Goal: Obtain resource: Download file/media

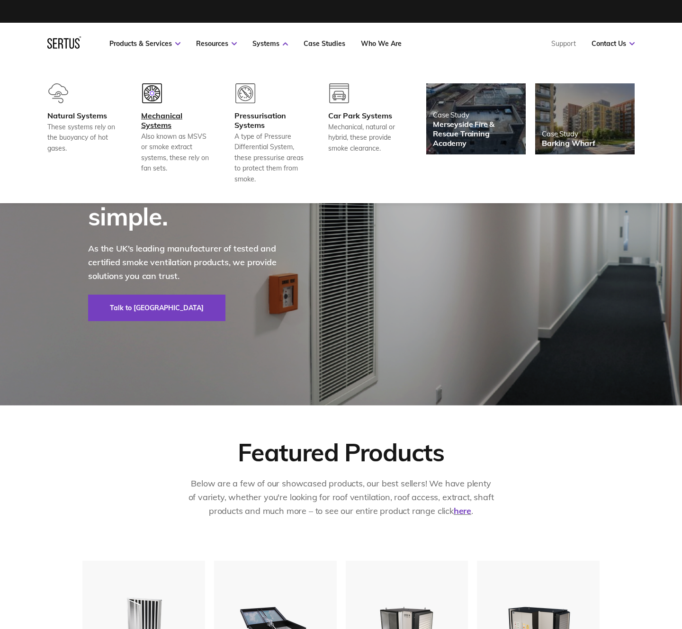
click at [168, 124] on div "Mechanical Systems" at bounding box center [176, 120] width 70 height 19
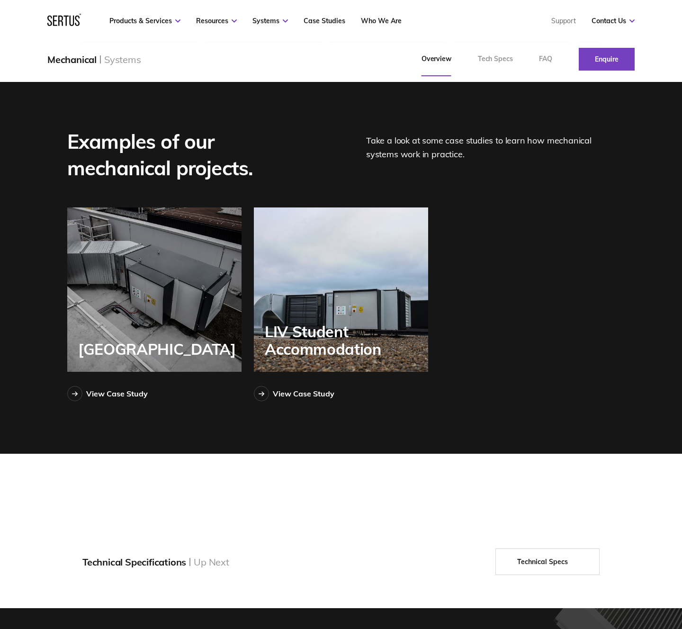
scroll to position [1592, 0]
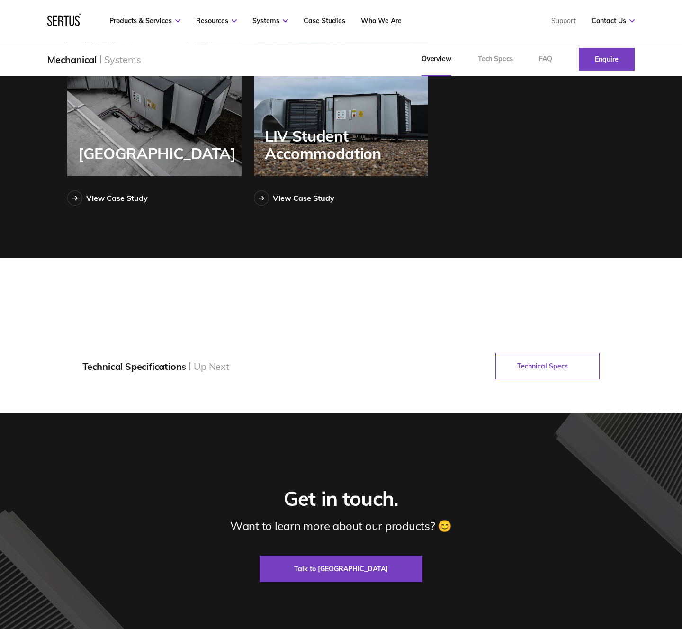
click at [550, 375] on link "Technical Specs" at bounding box center [548, 366] width 104 height 27
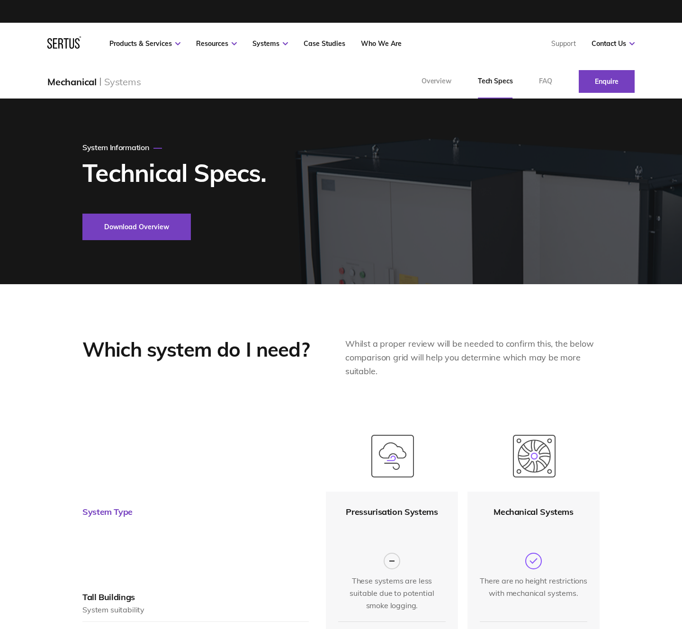
click at [140, 227] on button "Download Overview" at bounding box center [136, 227] width 109 height 27
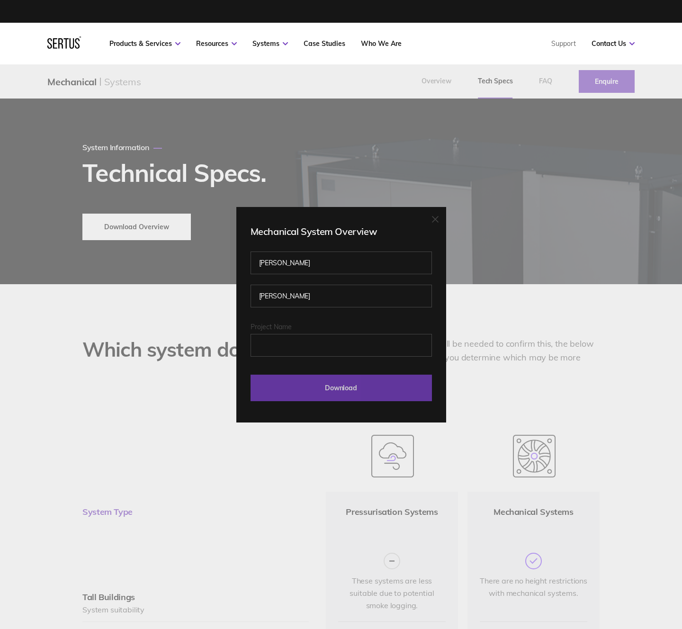
click at [336, 385] on input "Download" at bounding box center [342, 388] width 182 height 27
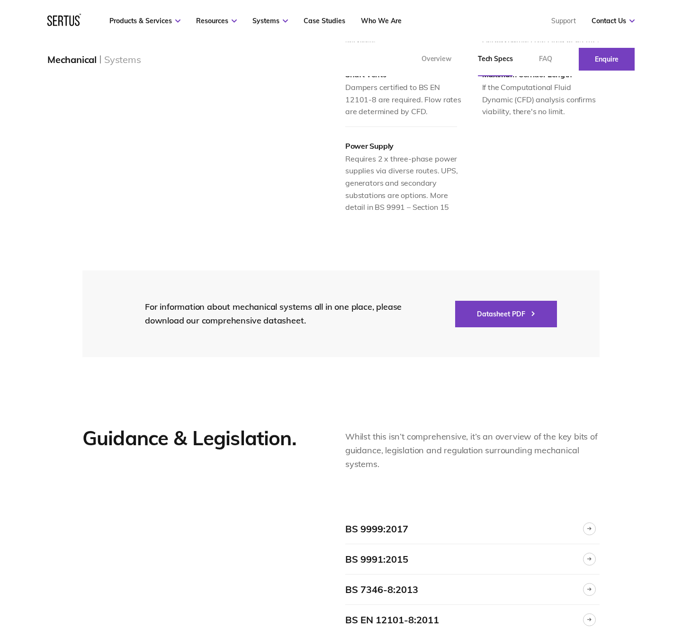
scroll to position [1116, 0]
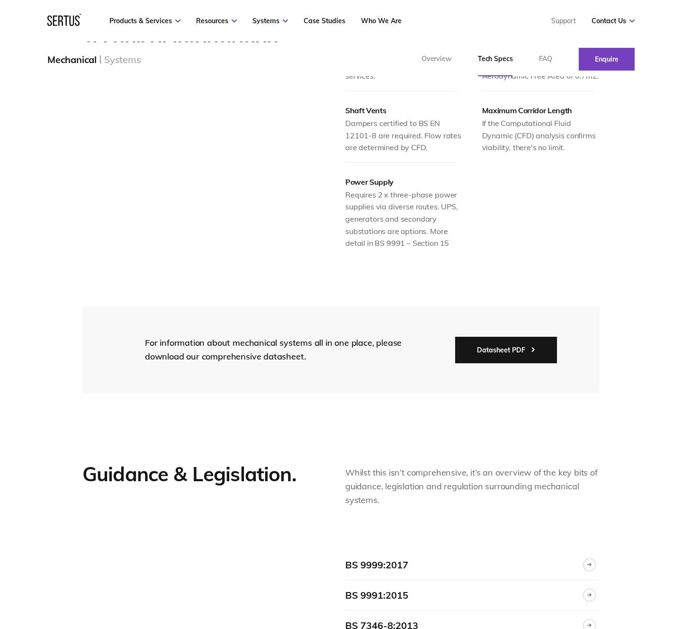
click at [497, 337] on button "Datasheet PDF" at bounding box center [506, 350] width 102 height 27
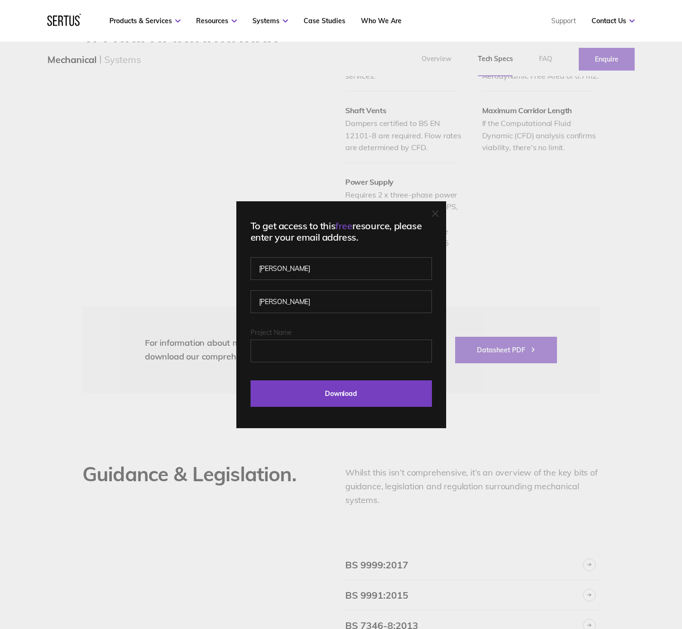
scroll to position [1120, 0]
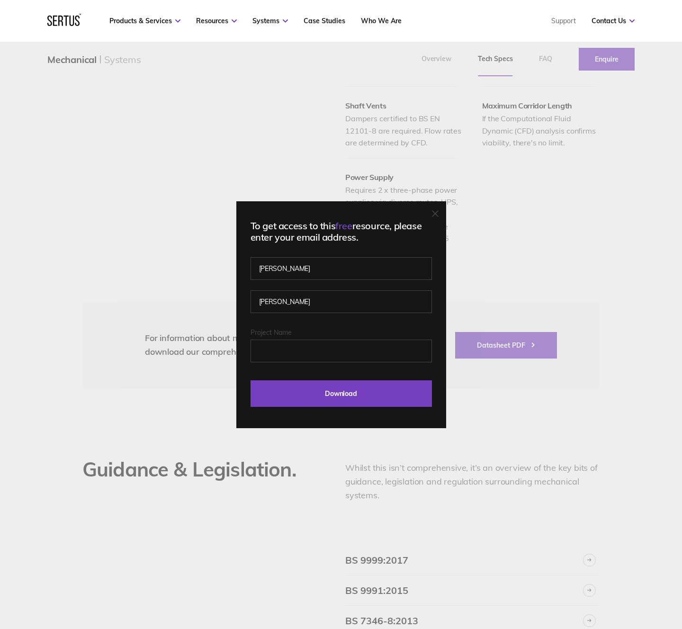
click at [434, 214] on icon at bounding box center [436, 214] width 6 height 6
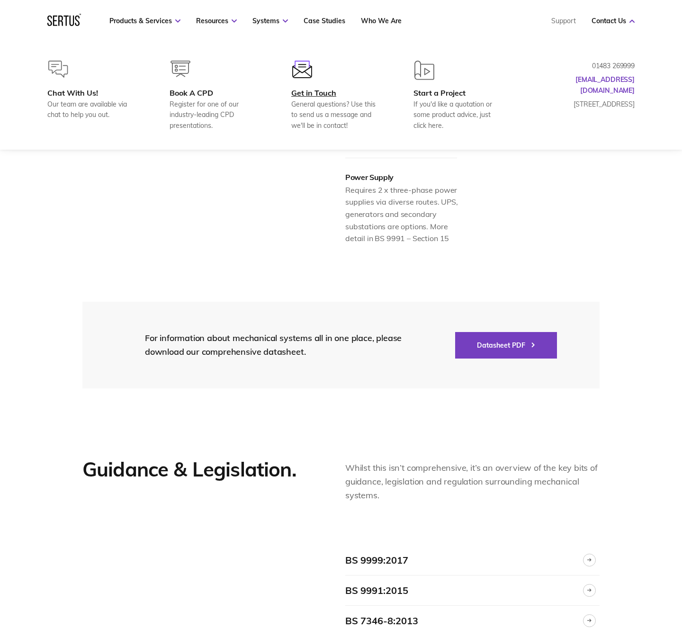
click at [316, 93] on div "Get in Touch" at bounding box center [336, 92] width 91 height 9
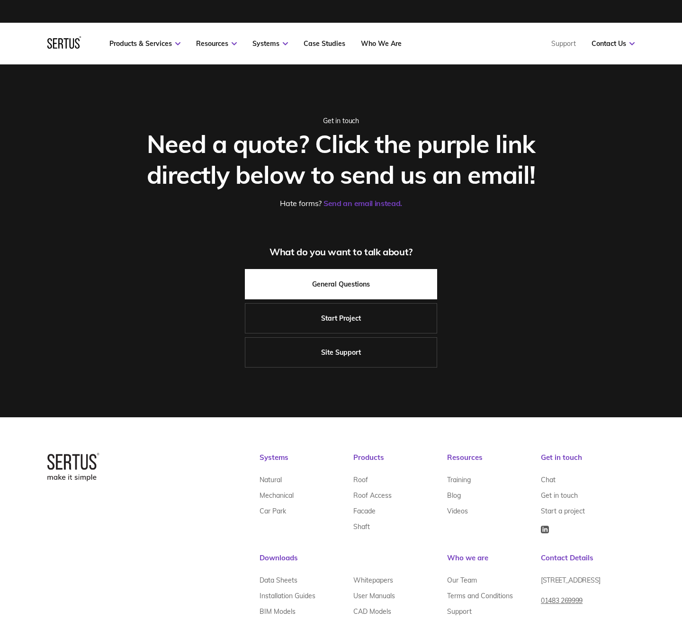
click at [333, 282] on link "General Questions" at bounding box center [341, 284] width 192 height 30
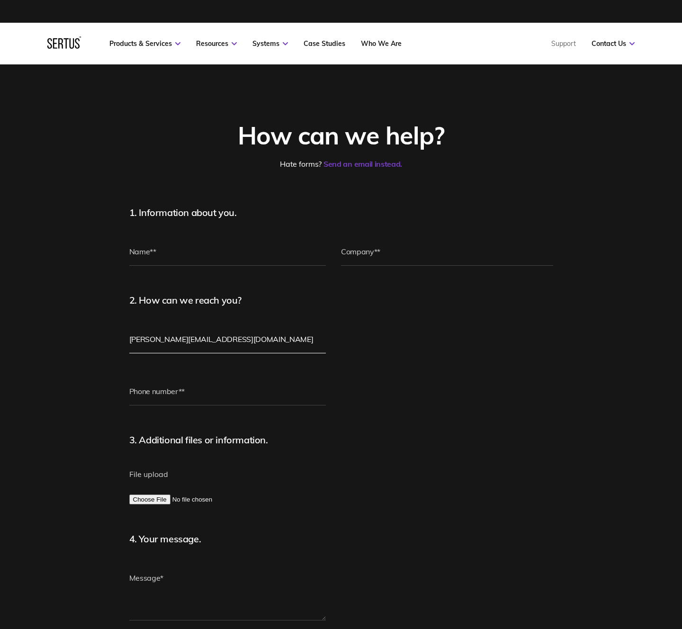
drag, startPoint x: 129, startPoint y: 340, endPoint x: 262, endPoint y: 342, distance: 132.2
click at [262, 342] on input "[PERSON_NAME][EMAIL_ADDRESS][DOMAIN_NAME]" at bounding box center [227, 339] width 197 height 28
click at [515, 399] on form "1. Information about you. 2. How can we reach you? [PERSON_NAME][EMAIL_ADDRESS]…" at bounding box center [341, 460] width 424 height 507
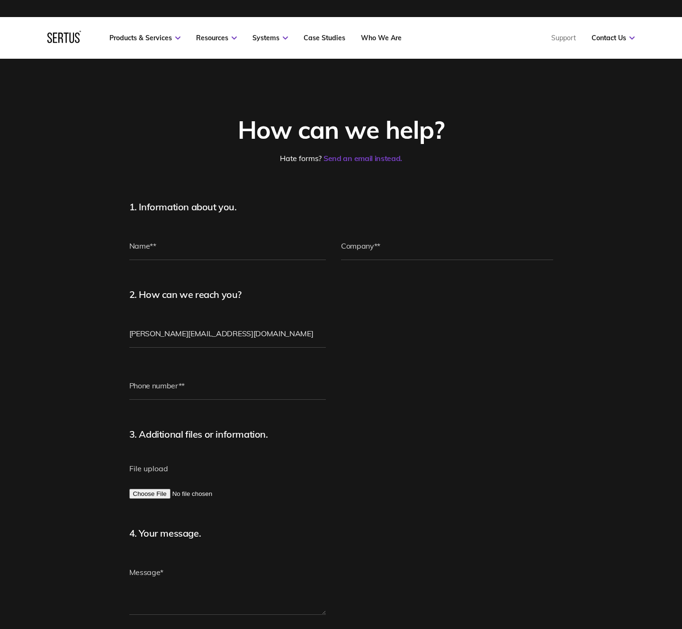
click at [73, 35] on icon at bounding box center [64, 37] width 34 height 12
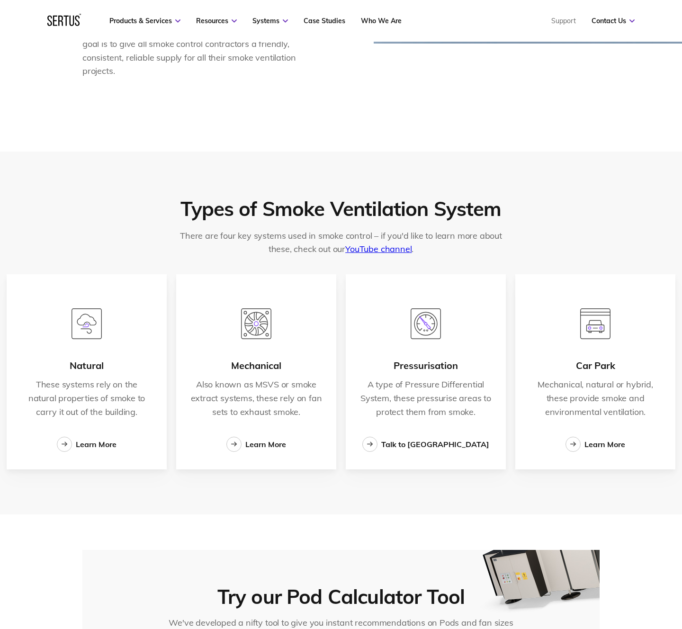
scroll to position [1387, 0]
